Goal: Navigation & Orientation: Go to known website

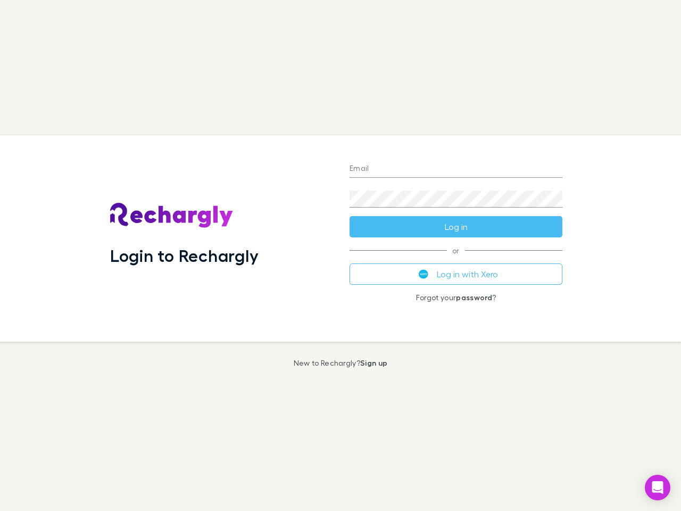
click at [340, 255] on div "Login to Rechargly" at bounding box center [221, 238] width 239 height 206
click at [456, 169] on input "Email" at bounding box center [455, 169] width 213 height 17
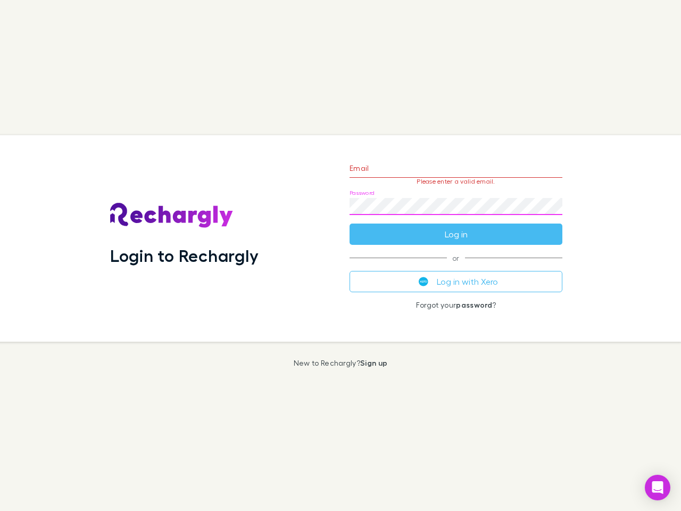
click at [456, 227] on form "Email Please enter a valid email. Password Log in" at bounding box center [455, 198] width 213 height 93
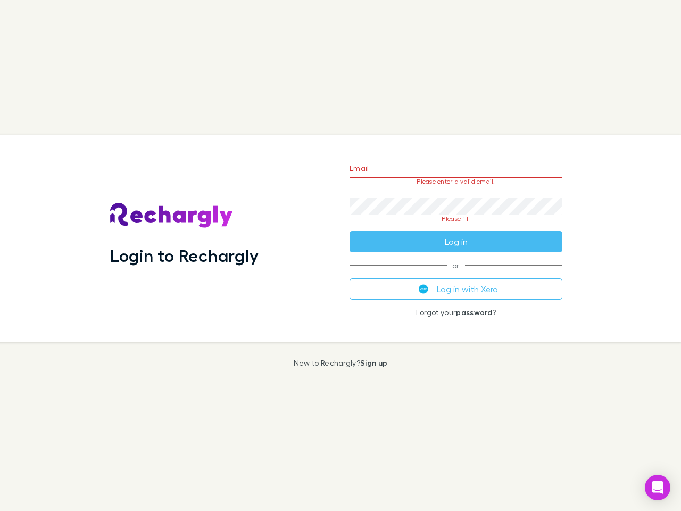
click at [456, 274] on div "Email Please enter a valid email. Password Please fill Log in or Log in with Xe…" at bounding box center [456, 238] width 230 height 206
click at [657, 487] on icon "Open Intercom Messenger" at bounding box center [657, 487] width 11 height 13
